Goal: Find specific page/section: Find specific page/section

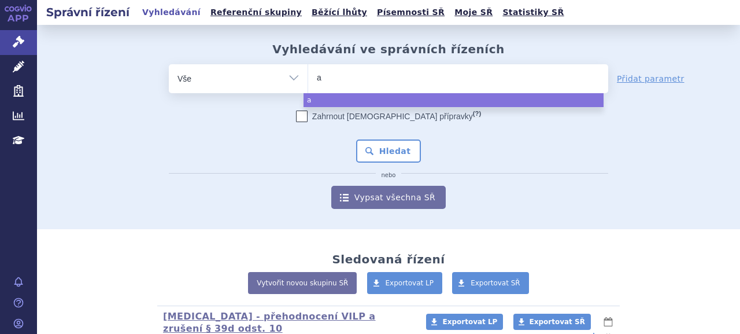
select select
type input "a"
click at [431, 79] on ul "a" at bounding box center [458, 76] width 300 height 24
click at [308, 79] on select "a" at bounding box center [308, 78] width 1 height 29
select select "a"
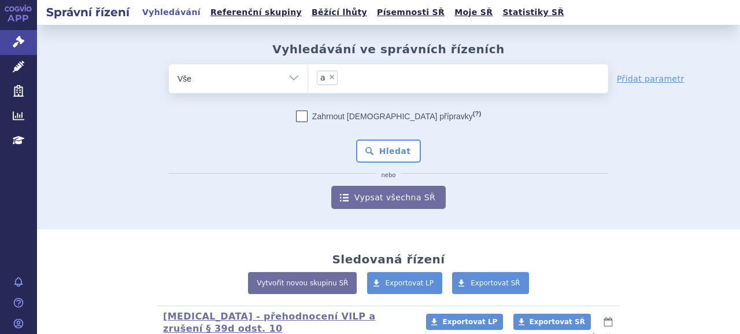
type input "a"
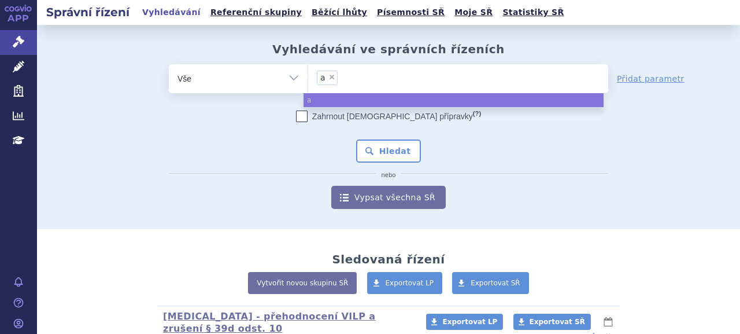
type input "a"
select select
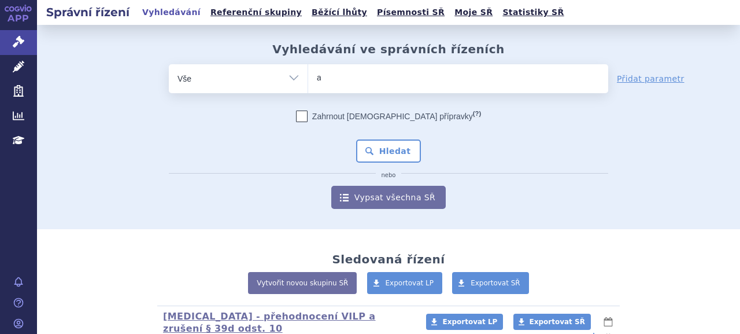
type input "am"
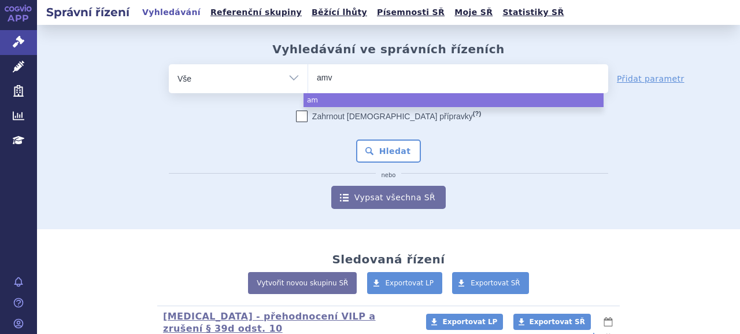
type input "amvu"
type input "amvutt"
type input "amvuttr"
type input "amvutt"
type input "amvuttr"
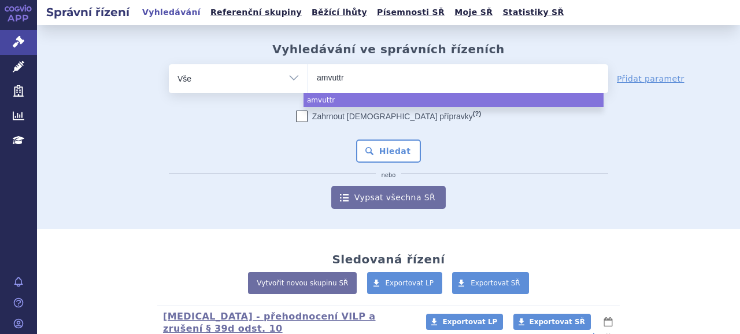
type input "amvuttra"
select select "amvuttra"
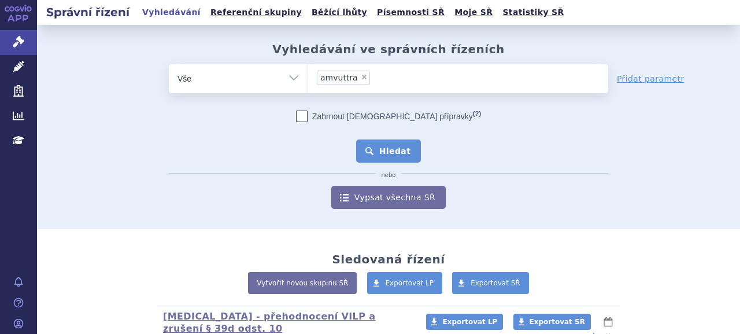
click at [394, 158] on button "Hledat" at bounding box center [388, 150] width 65 height 23
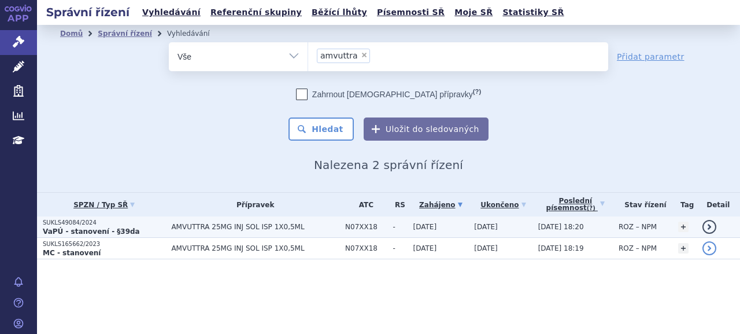
click at [71, 226] on p "SUKLS49084/2024" at bounding box center [104, 223] width 123 height 8
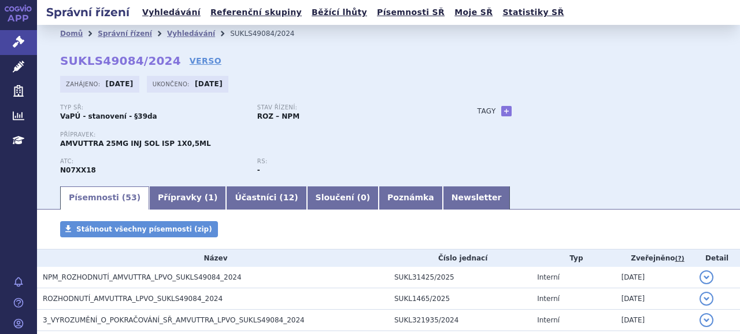
scroll to position [58, 0]
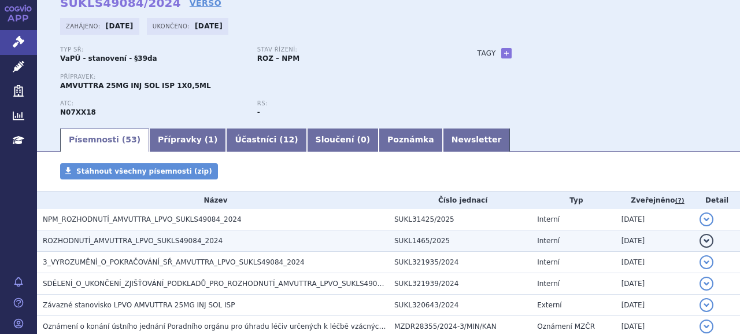
click at [117, 243] on span "ROZHODNUTÍ_AMVUTTRA_LPVO_SUKLS49084_2024" at bounding box center [133, 241] width 180 height 8
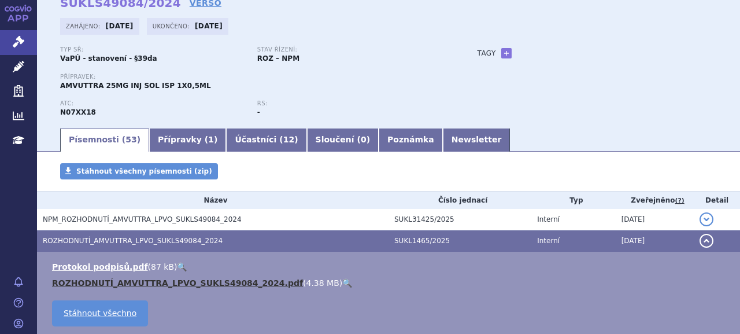
click at [117, 282] on link "ROZHODNUTÍ_AMVUTTRA_LPVO_SUKLS49084_2024.pdf" at bounding box center [177, 282] width 251 height 9
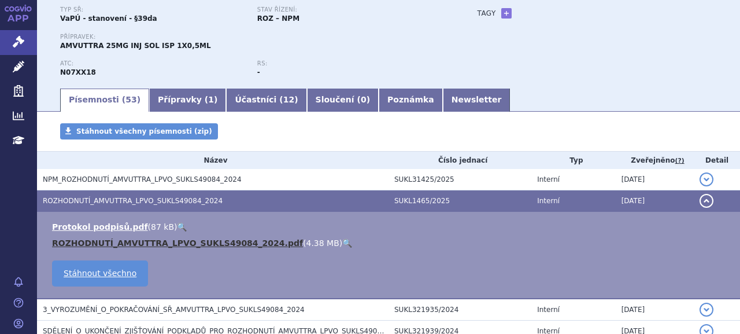
scroll to position [116, 0]
